Goal: Task Accomplishment & Management: Manage account settings

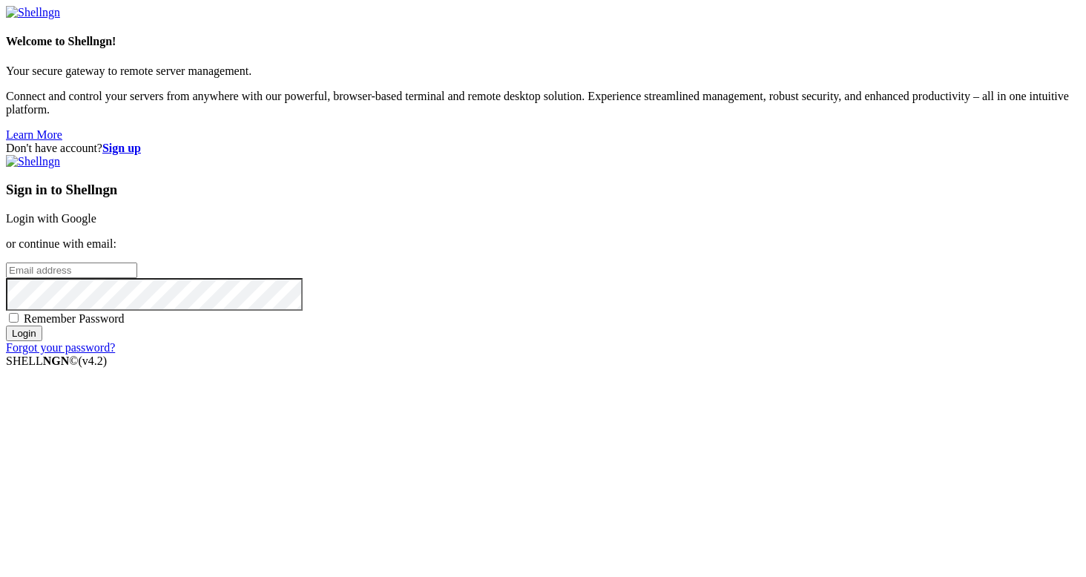
click at [137, 269] on input "email" at bounding box center [71, 271] width 131 height 16
click at [137, 273] on input "email" at bounding box center [71, 271] width 131 height 16
type input "[EMAIL_ADDRESS][DOMAIN_NAME]"
click at [6, 326] on input "Login" at bounding box center [24, 334] width 36 height 16
click at [6, 339] on input "Login" at bounding box center [24, 347] width 36 height 16
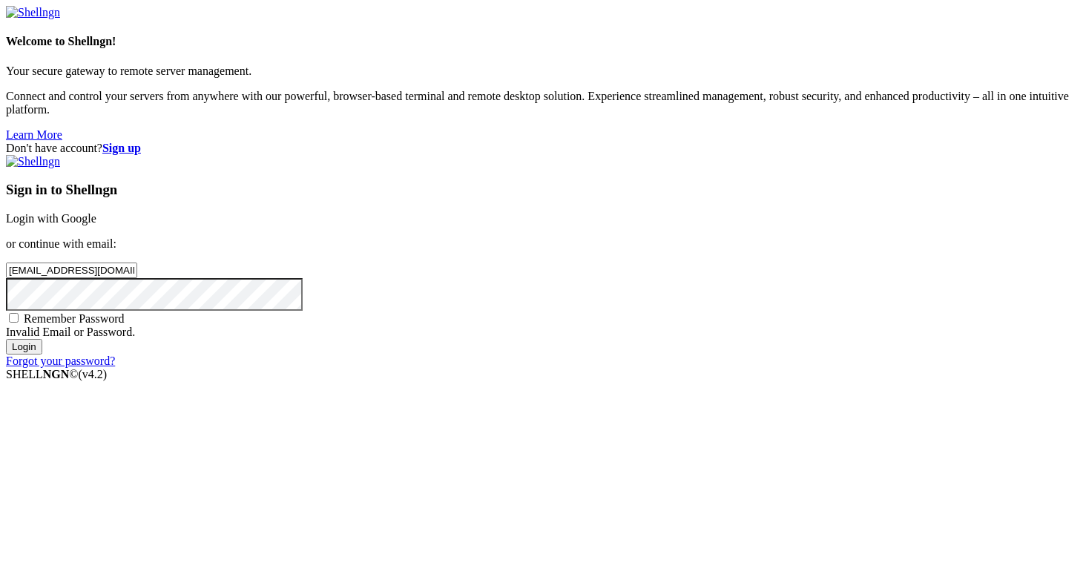
click at [498, 308] on div "Don't have account? Sign up Sign in to Shellngn Login with Google or continue w…" at bounding box center [543, 255] width 1074 height 226
click at [6, 339] on input "Login" at bounding box center [24, 347] width 36 height 16
